Goal: Task Accomplishment & Management: Use online tool/utility

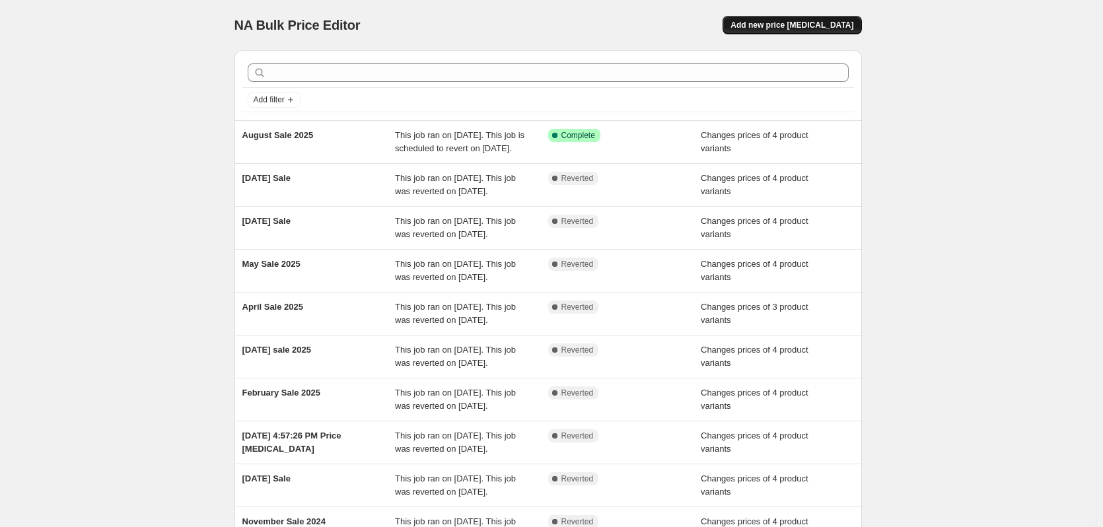
click at [830, 27] on span "Add new price [MEDICAL_DATA]" at bounding box center [792, 25] width 123 height 11
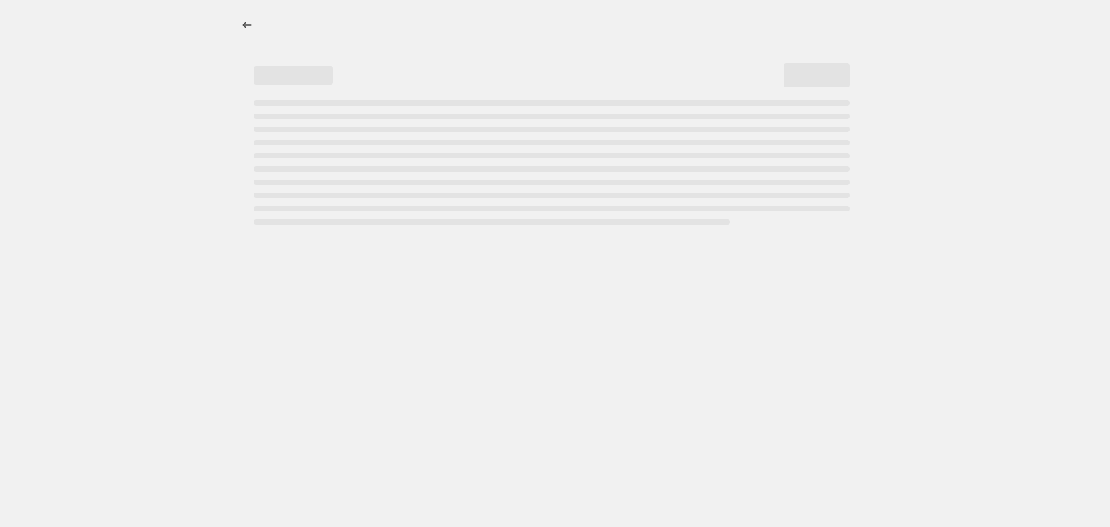
select select "percentage"
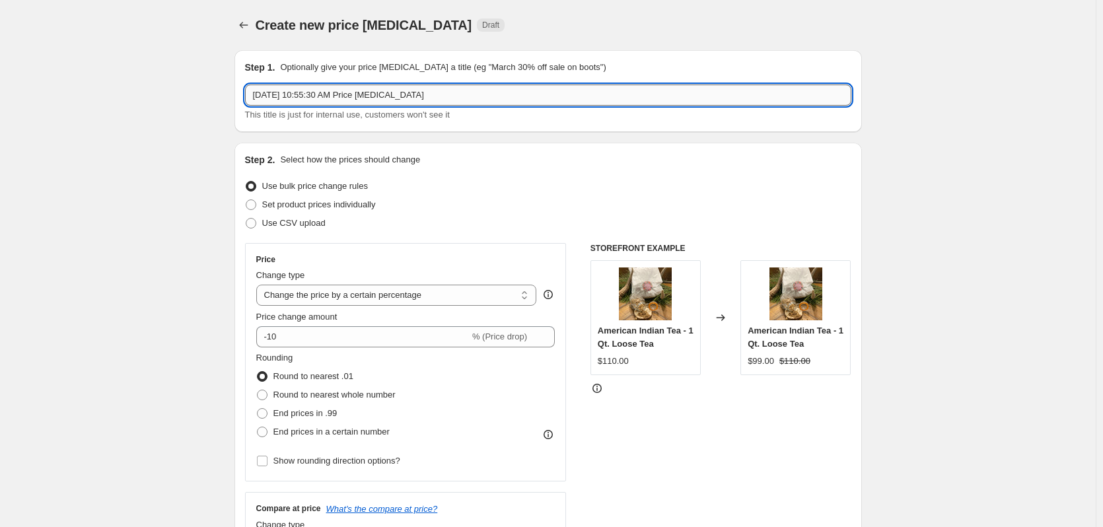
click at [456, 93] on input "[DATE] 10:55:30 AM Price [MEDICAL_DATA]" at bounding box center [548, 95] width 606 height 21
drag, startPoint x: 234, startPoint y: 83, endPoint x: 172, endPoint y: 81, distance: 62.8
type input "September Sale 2025"
click at [301, 200] on span "Set product prices individually" at bounding box center [319, 204] width 114 height 10
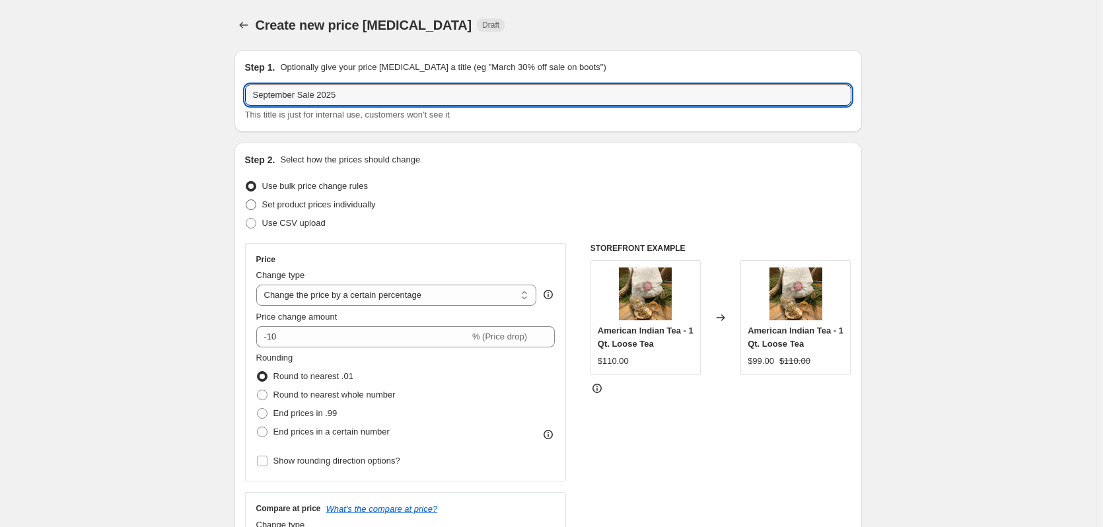
click at [246, 200] on input "Set product prices individually" at bounding box center [246, 199] width 1 height 1
radio input "true"
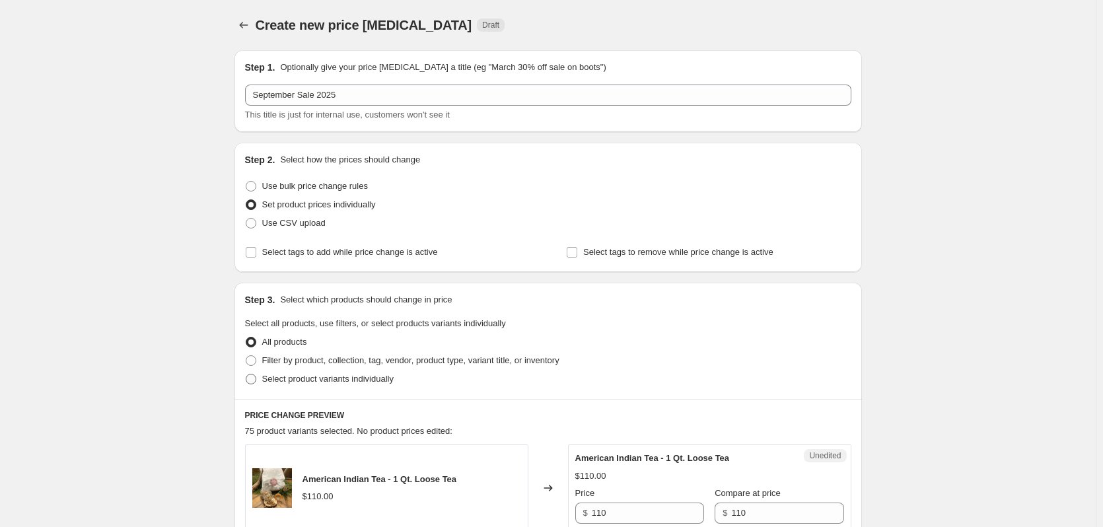
click at [338, 377] on span "Select product variants individually" at bounding box center [327, 379] width 131 height 10
click at [246, 375] on input "Select product variants individually" at bounding box center [246, 374] width 1 height 1
radio input "true"
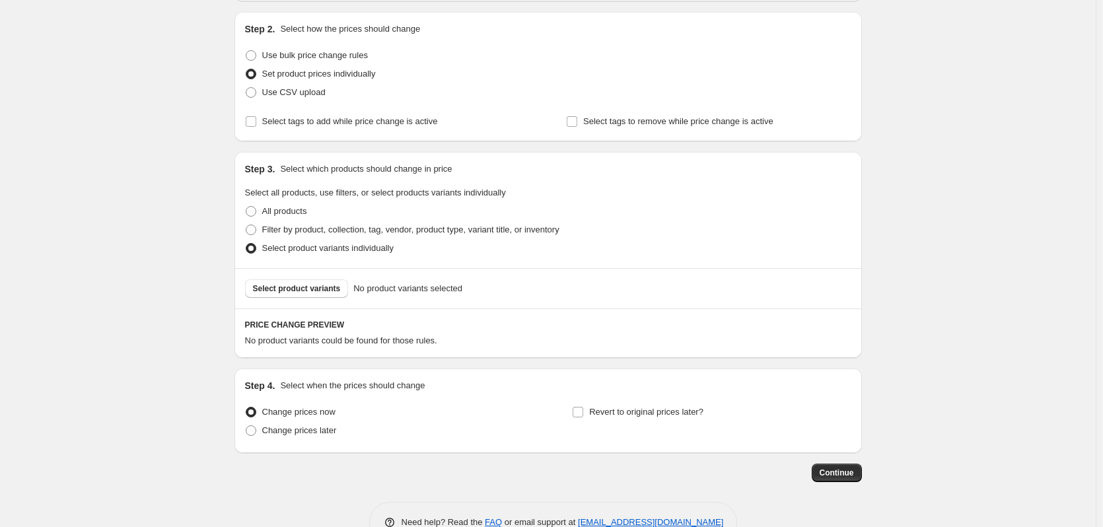
scroll to position [132, 0]
click at [252, 428] on span at bounding box center [251, 429] width 11 height 11
click at [246, 425] on input "Change prices later" at bounding box center [246, 424] width 1 height 1
radio input "true"
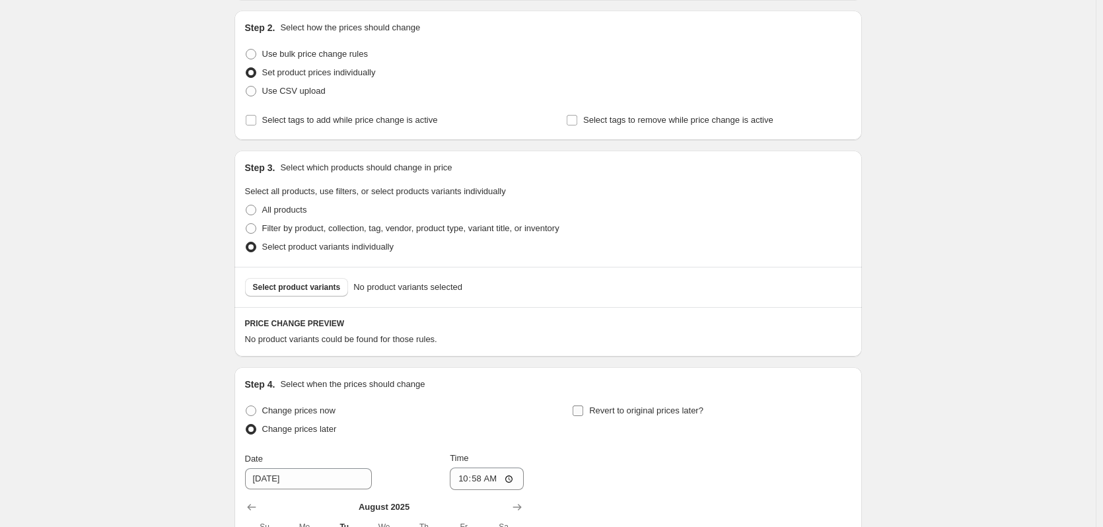
click at [582, 409] on input "Revert to original prices later?" at bounding box center [578, 411] width 11 height 11
checkbox input "true"
click at [293, 285] on span "Select product variants" at bounding box center [297, 287] width 88 height 11
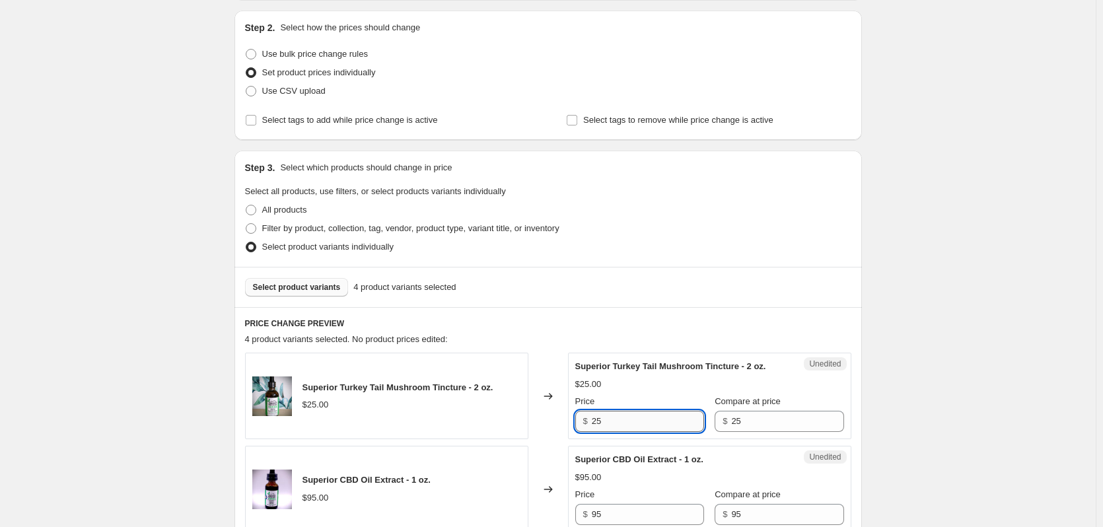
click at [630, 417] on input "25" at bounding box center [648, 421] width 112 height 21
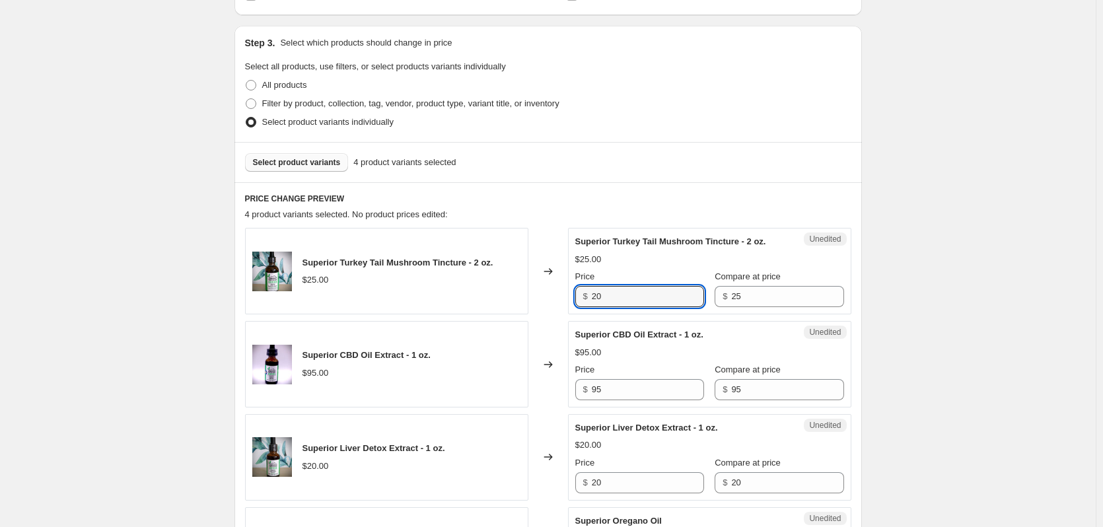
scroll to position [264, 0]
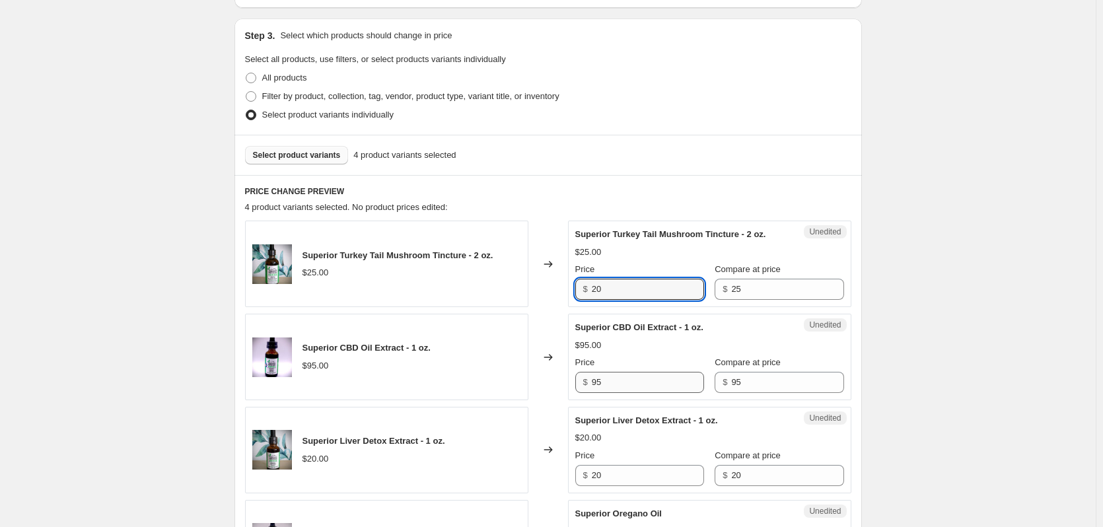
type input "20"
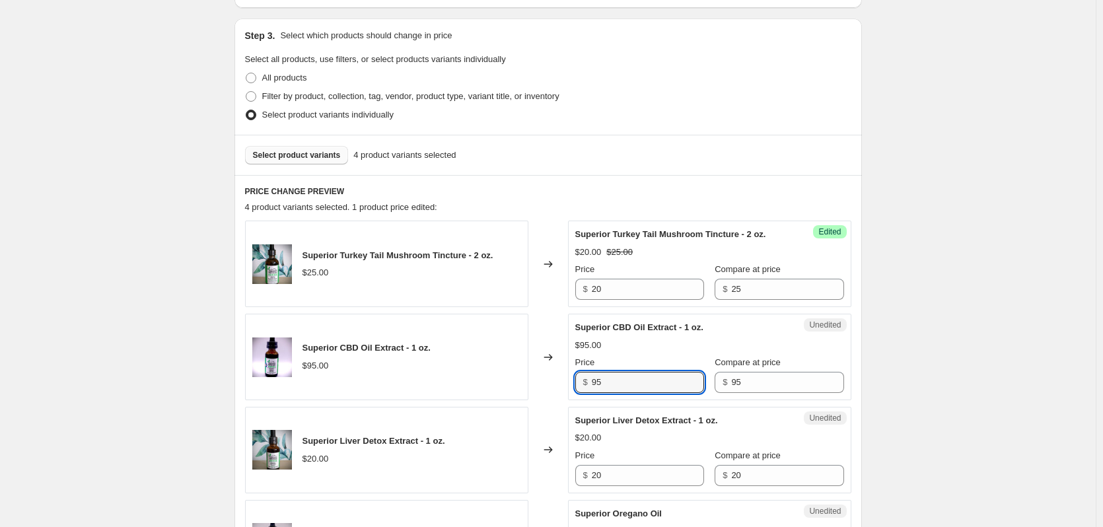
drag, startPoint x: 615, startPoint y: 385, endPoint x: 584, endPoint y: 386, distance: 31.1
click at [584, 386] on div "$ 95" at bounding box center [639, 382] width 129 height 21
type input "75"
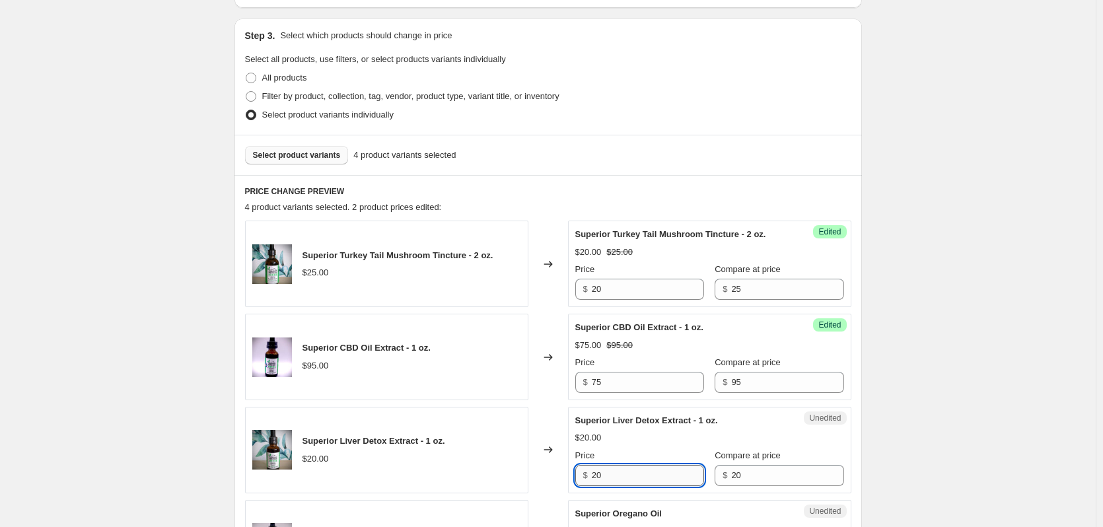
drag, startPoint x: 614, startPoint y: 479, endPoint x: 594, endPoint y: 479, distance: 19.2
click at [594, 479] on input "20" at bounding box center [648, 475] width 112 height 21
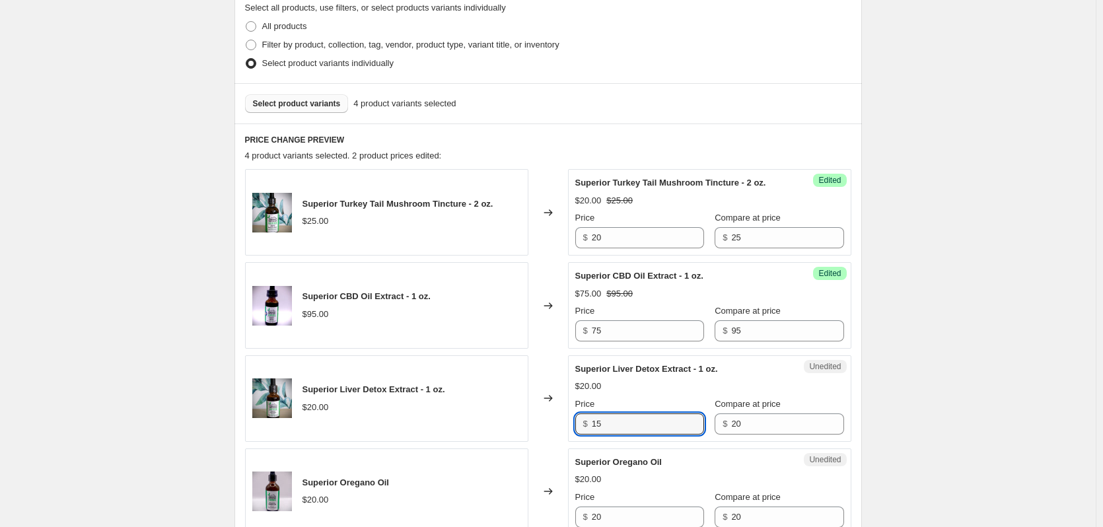
scroll to position [396, 0]
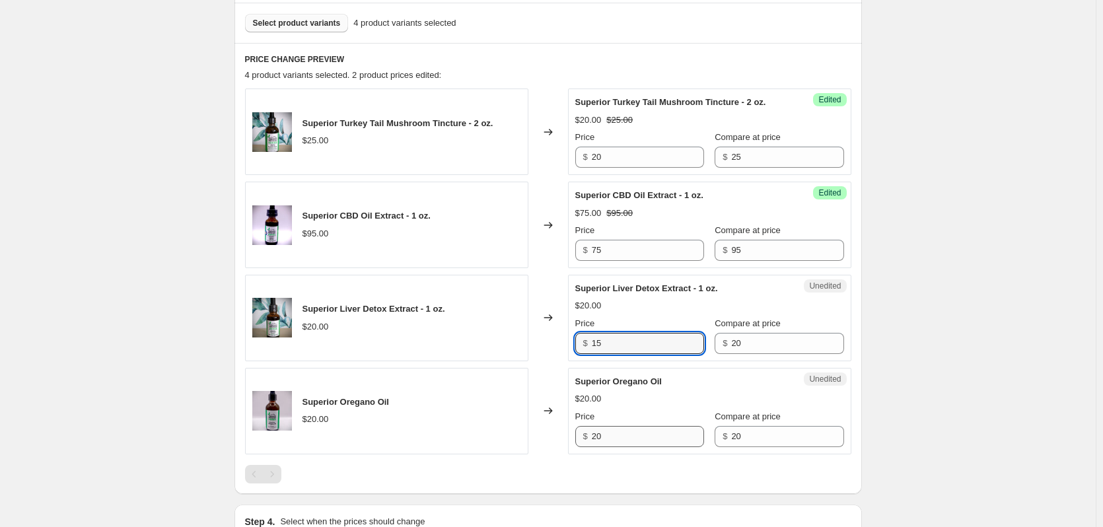
type input "15"
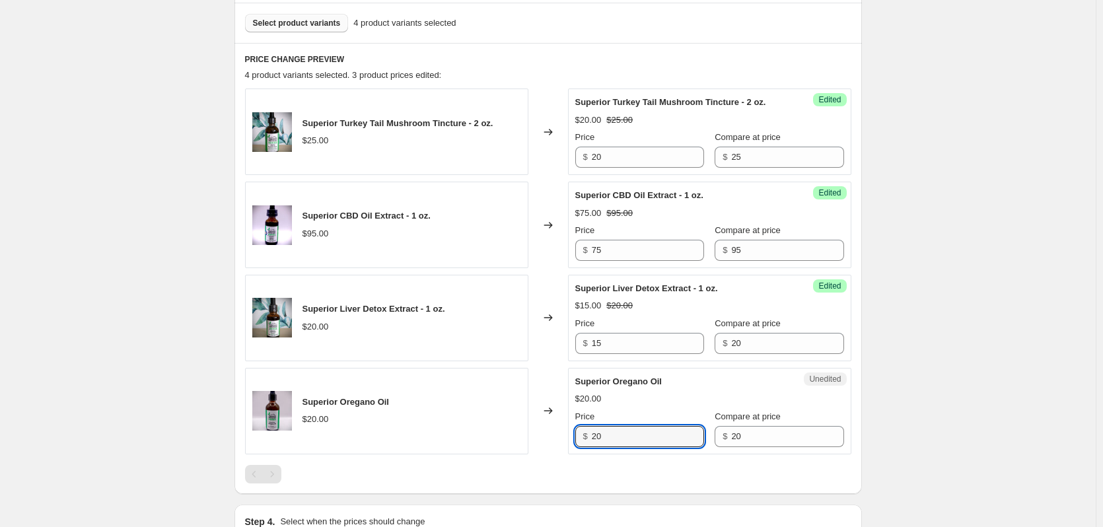
drag, startPoint x: 611, startPoint y: 436, endPoint x: 556, endPoint y: 433, distance: 54.9
click at [556, 433] on div "Superior Oregano Oil $20.00 Changed to Unedited Superior Oregano Oil $20.00 Pri…" at bounding box center [548, 411] width 606 height 87
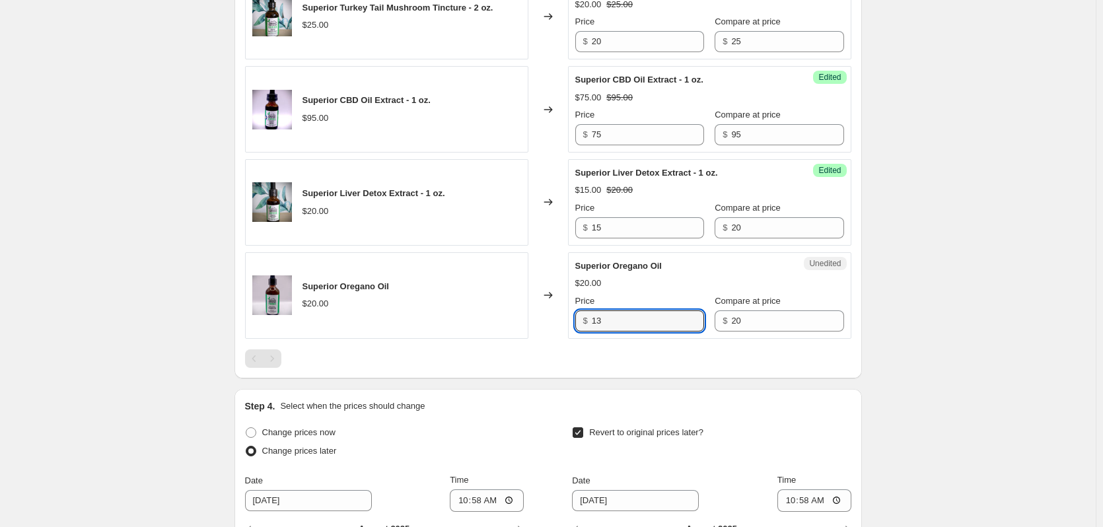
scroll to position [528, 0]
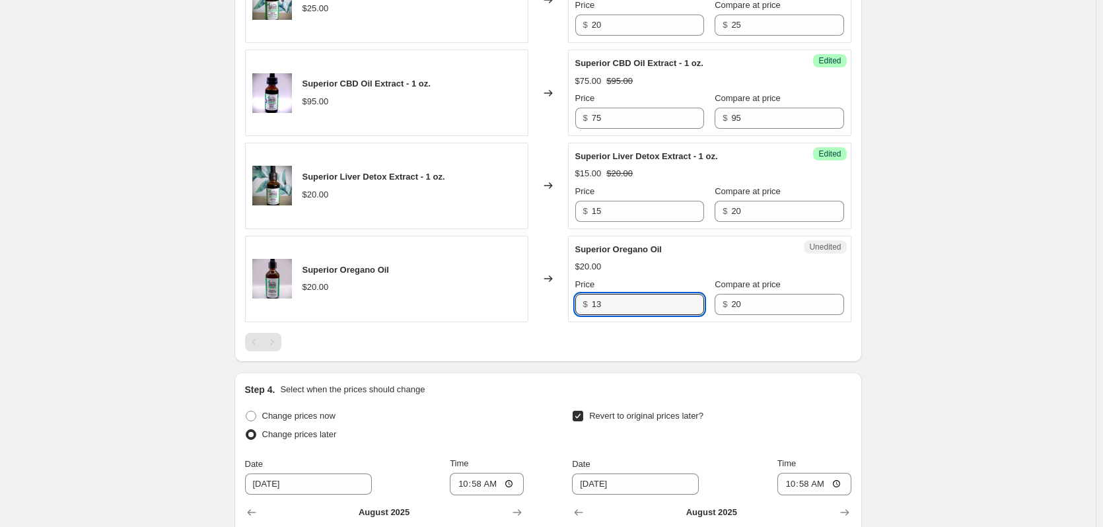
type input "13"
click at [665, 353] on div "PRICE CHANGE PREVIEW 4 product variants selected. 3 product prices edited: Supe…" at bounding box center [547, 136] width 627 height 451
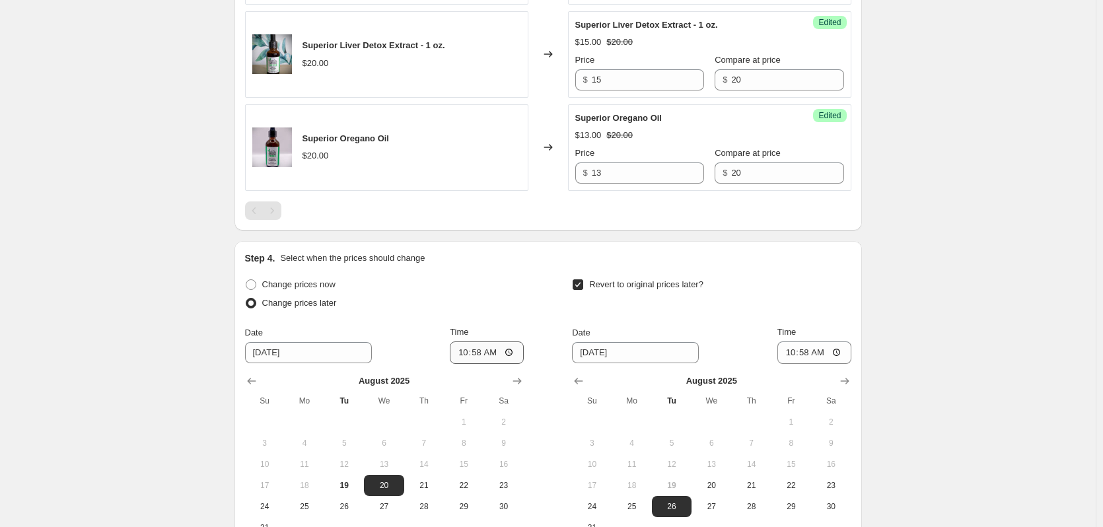
scroll to position [661, 0]
click at [519, 377] on icon "Show next month, September 2025" at bounding box center [517, 380] width 13 height 13
click at [306, 419] on span "1" at bounding box center [304, 421] width 29 height 11
type input "[DATE]"
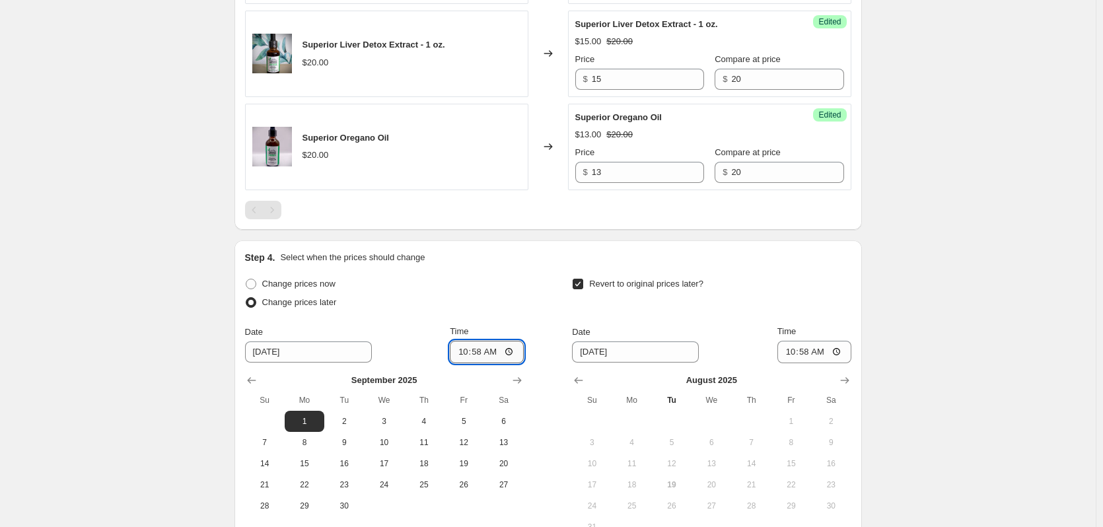
click at [511, 349] on input "10:58" at bounding box center [487, 352] width 74 height 22
type input "00:00"
click at [608, 315] on div "Revert to original prices later? Date [DATE] Time 10:58 [DATE] Su Mo Tu We Th F…" at bounding box center [711, 406] width 279 height 263
click at [851, 382] on icon "Show next month, September 2025" at bounding box center [844, 380] width 13 height 13
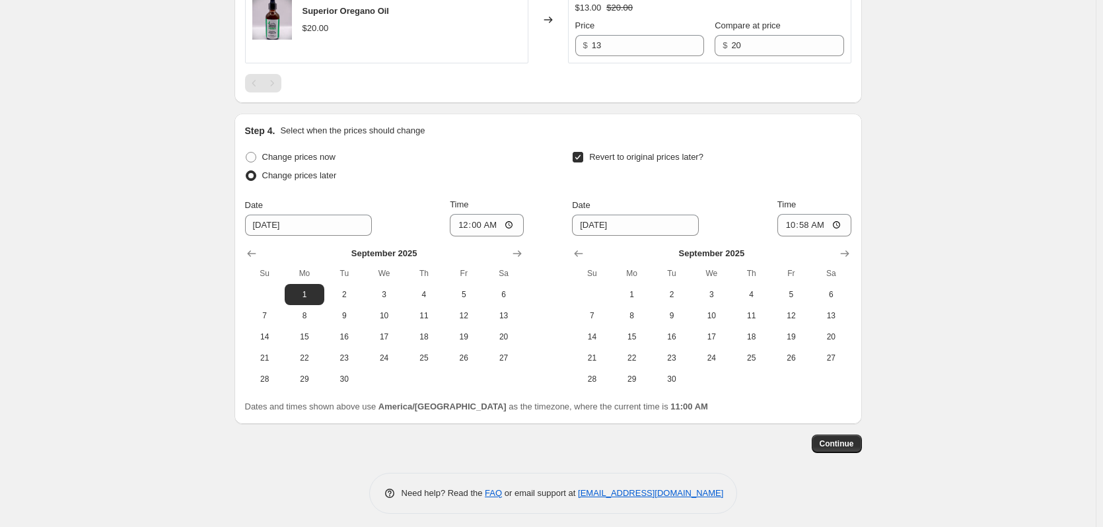
scroll to position [793, 0]
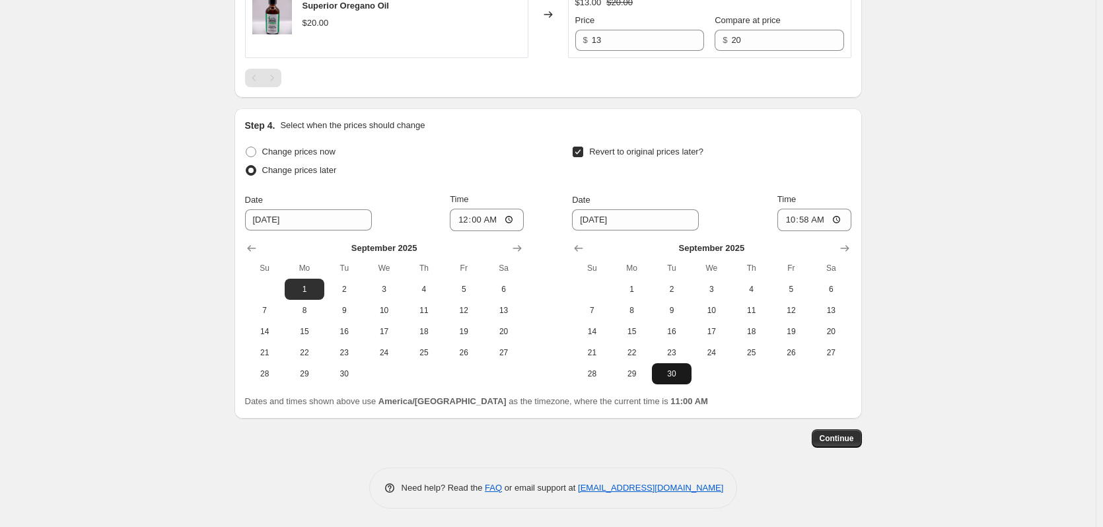
click at [680, 373] on span "30" at bounding box center [671, 374] width 29 height 11
type input "[DATE]"
click at [840, 219] on input "10:58" at bounding box center [814, 220] width 74 height 22
type input "23:59"
click at [725, 182] on div "Revert to original prices later? Date [DATE] Time 23:59 [DATE] Su Mo Tu We Th F…" at bounding box center [711, 264] width 279 height 242
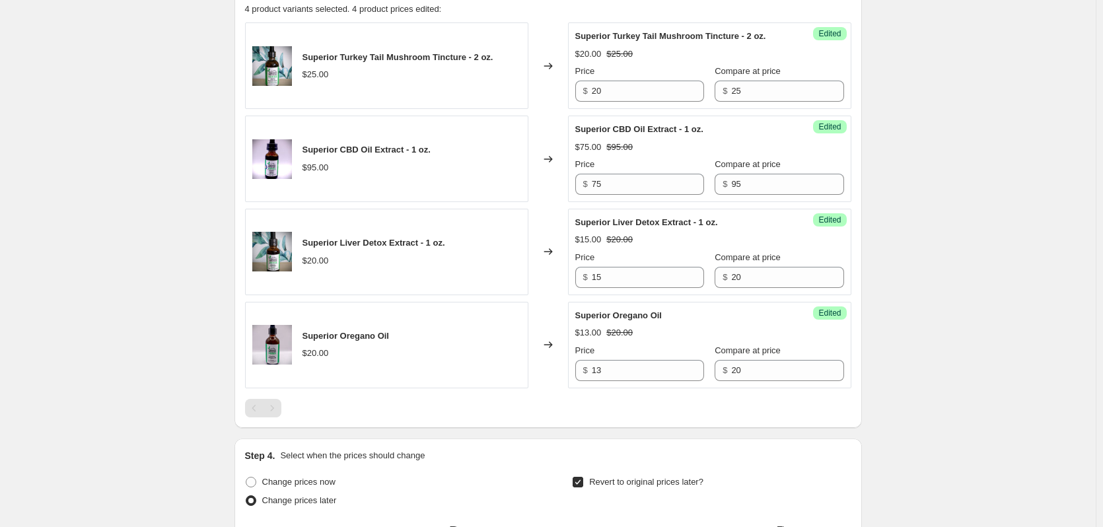
scroll to position [794, 0]
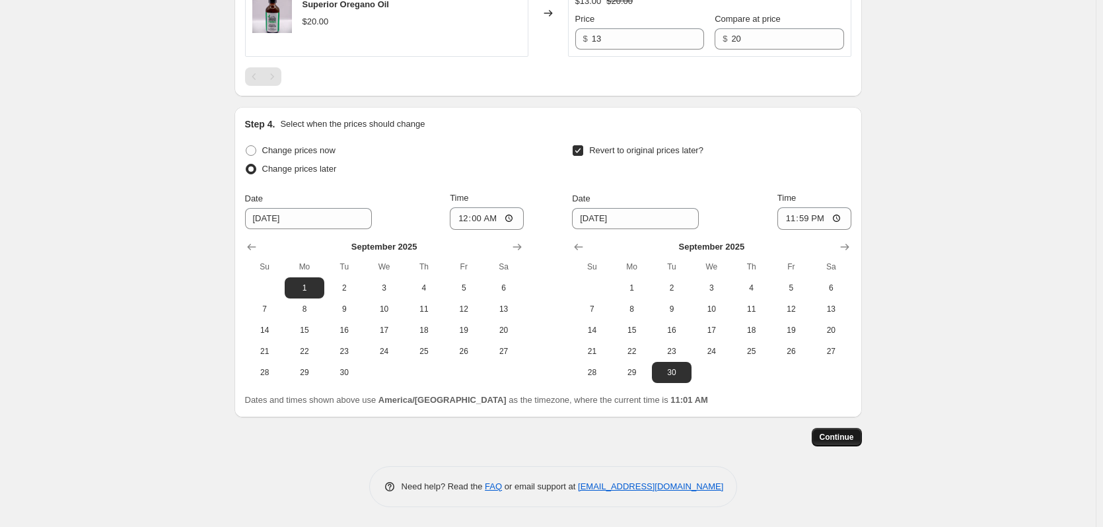
click at [840, 432] on span "Continue" at bounding box center [837, 437] width 34 height 11
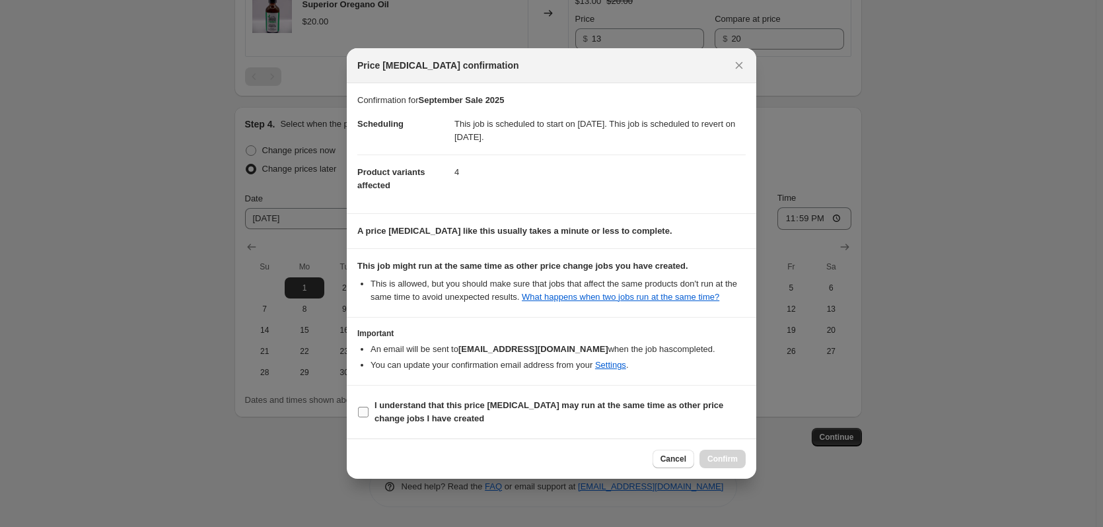
click at [364, 407] on input "I understand that this price [MEDICAL_DATA] may run at the same time as other p…" at bounding box center [363, 412] width 11 height 11
checkbox input "true"
click at [709, 460] on span "Confirm" at bounding box center [722, 459] width 30 height 11
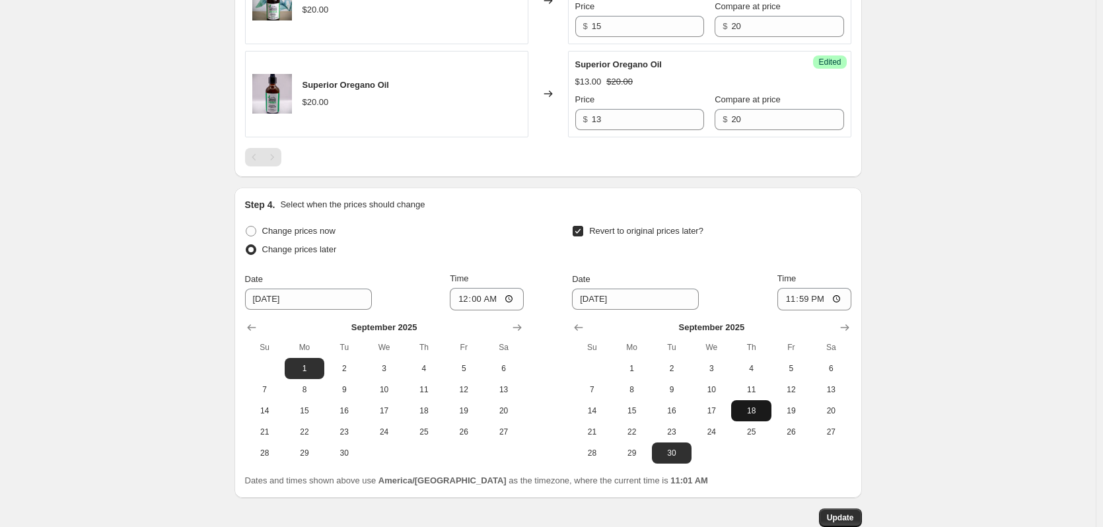
scroll to position [875, 0]
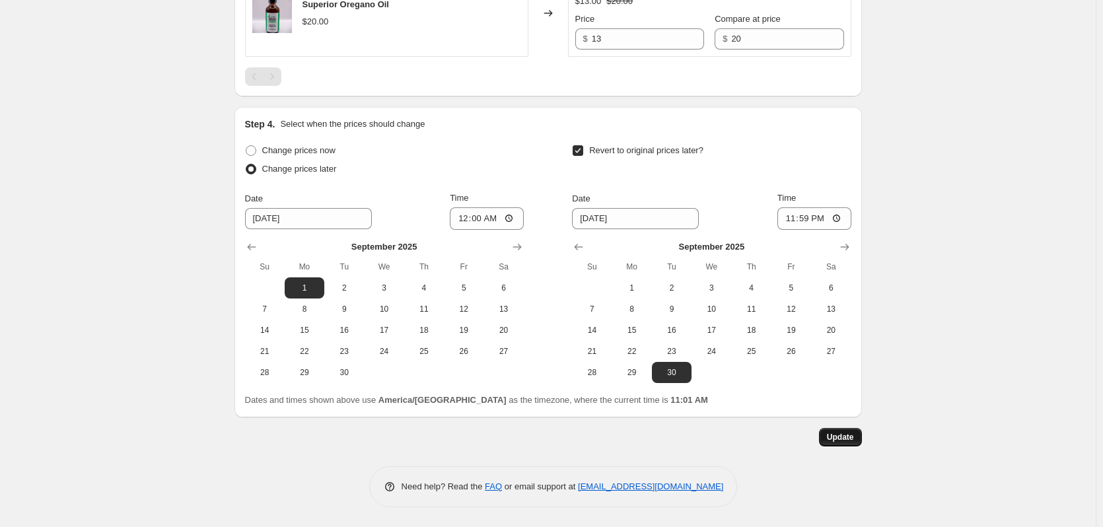
click at [840, 440] on span "Update" at bounding box center [840, 437] width 27 height 11
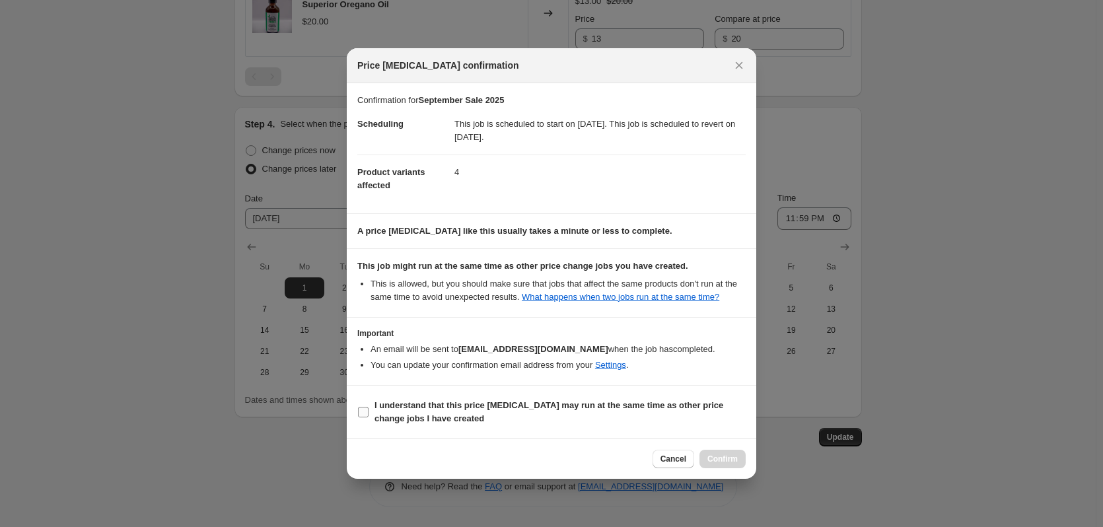
click at [363, 409] on input "I understand that this price [MEDICAL_DATA] may run at the same time as other p…" at bounding box center [363, 412] width 11 height 11
checkbox input "true"
click at [717, 463] on span "Confirm" at bounding box center [722, 459] width 30 height 11
